Goal: Information Seeking & Learning: Find specific fact

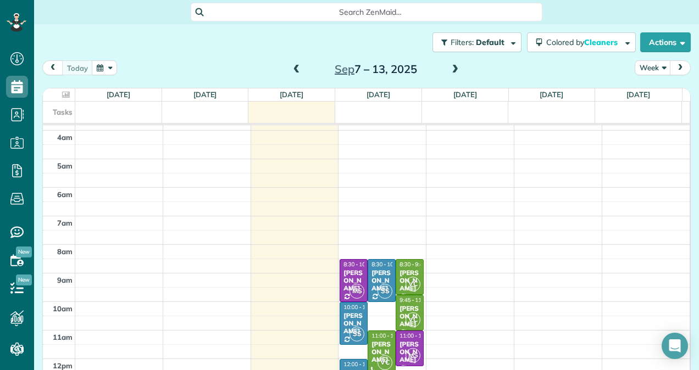
scroll to position [110, 0]
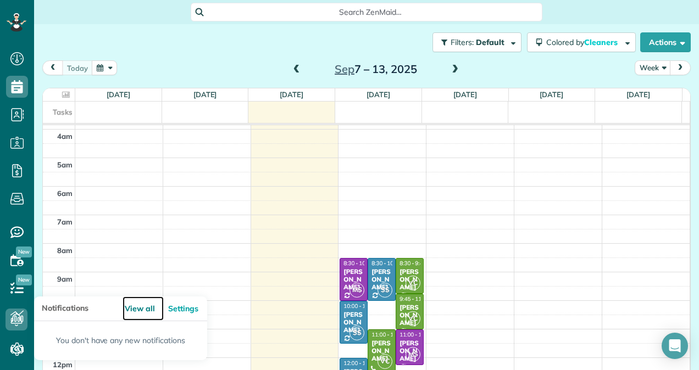
click at [136, 308] on link "View all" at bounding box center [142, 309] width 41 height 25
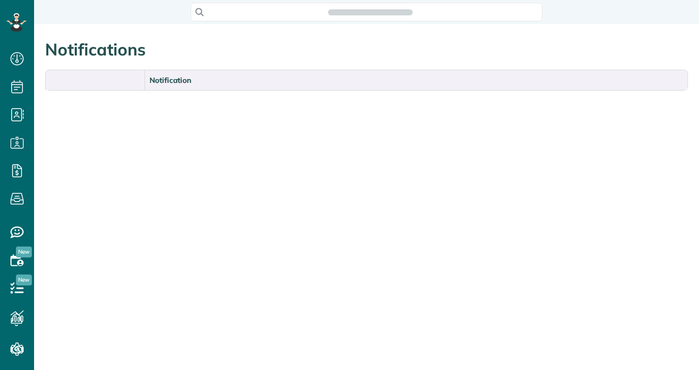
scroll to position [5, 5]
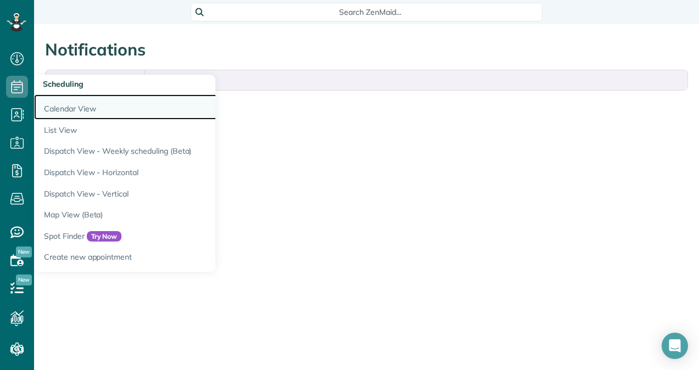
click at [71, 110] on link "Calendar View" at bounding box center [171, 106] width 275 height 25
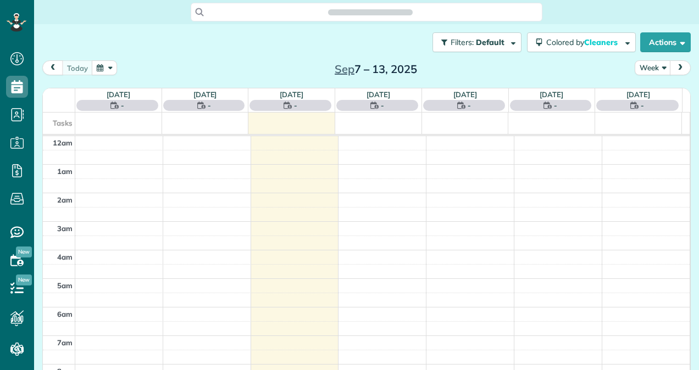
scroll to position [201, 0]
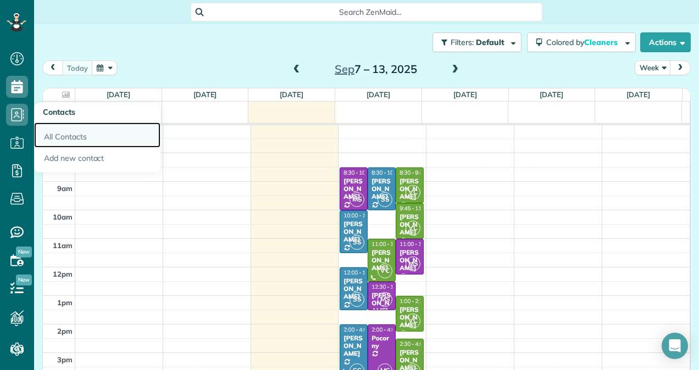
click at [46, 132] on link "All Contacts" at bounding box center [97, 134] width 126 height 25
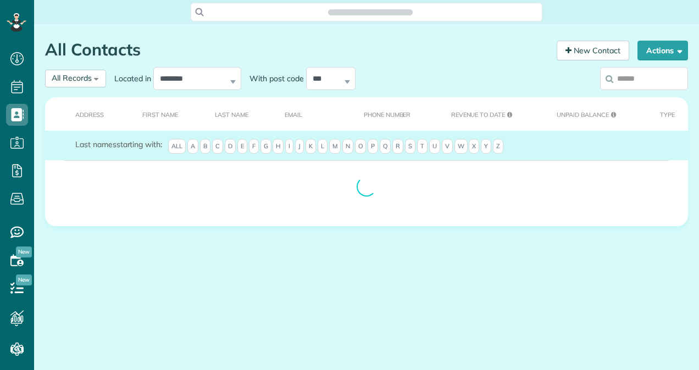
scroll to position [5, 5]
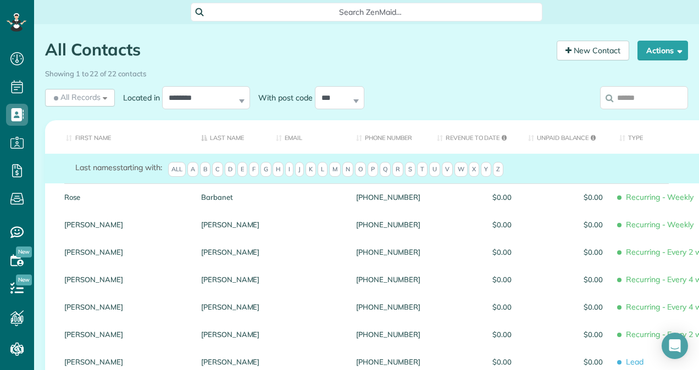
click at [630, 102] on input "search" at bounding box center [644, 97] width 88 height 23
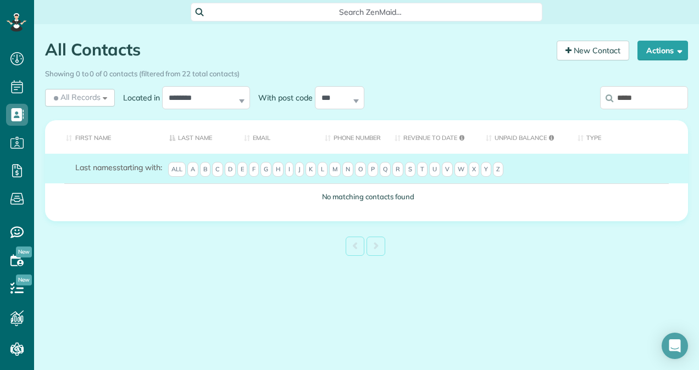
click at [233, 169] on span "D" at bounding box center [230, 169] width 11 height 15
click at [647, 94] on input "*****" at bounding box center [644, 97] width 88 height 23
type input "*"
